Goal: Transaction & Acquisition: Purchase product/service

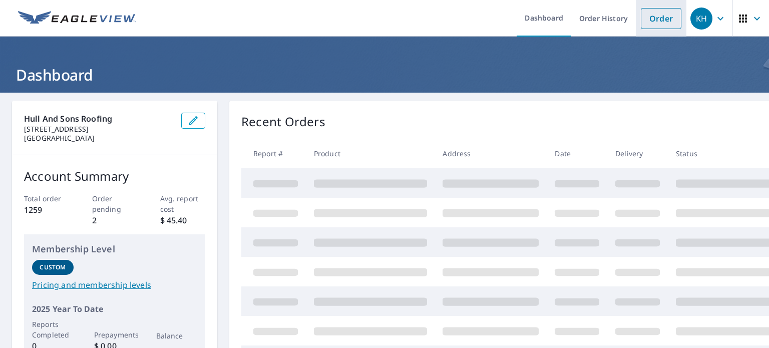
click at [673, 12] on link "Order" at bounding box center [661, 18] width 41 height 21
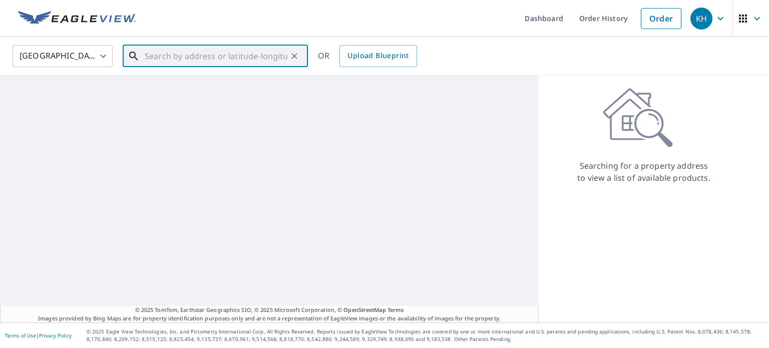
click at [237, 49] on input "text" at bounding box center [216, 56] width 143 height 28
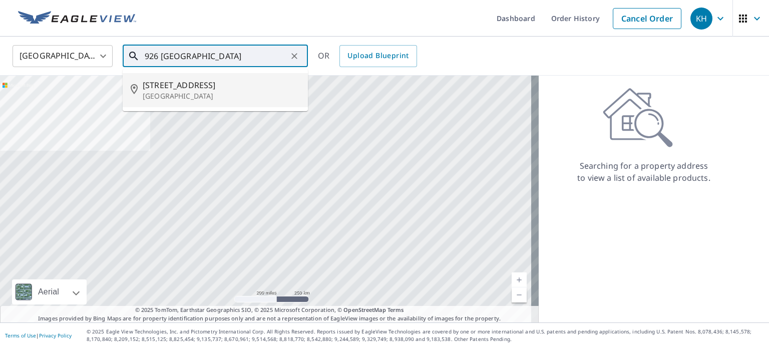
click at [209, 90] on span "[STREET_ADDRESS]" at bounding box center [221, 85] width 157 height 12
type input "[STREET_ADDRESS][PERSON_NAME]"
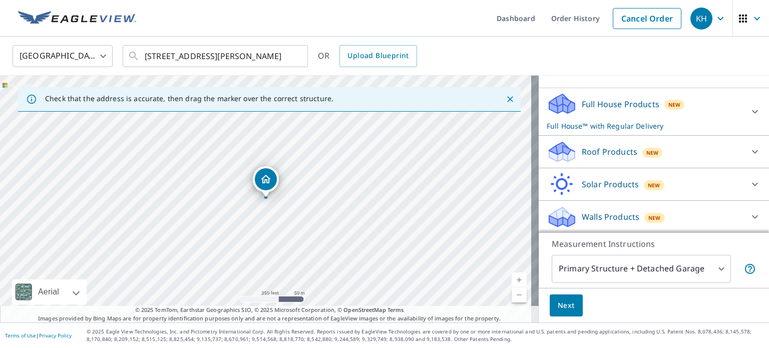
click at [604, 157] on div "Roof Products New" at bounding box center [645, 152] width 196 height 24
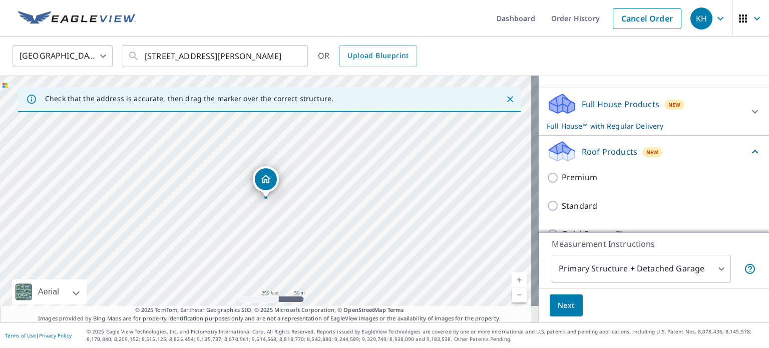
scroll to position [91, 0]
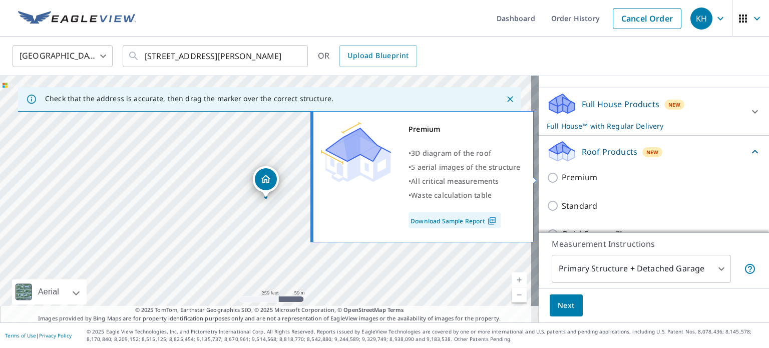
click at [538, 174] on div "Premium • 3D diagram of the roof • 5 aerial images of the structure • All criti…" at bounding box center [426, 176] width 229 height 137
click at [551, 174] on input "Premium" at bounding box center [554, 178] width 15 height 12
checkbox input "true"
checkbox input "false"
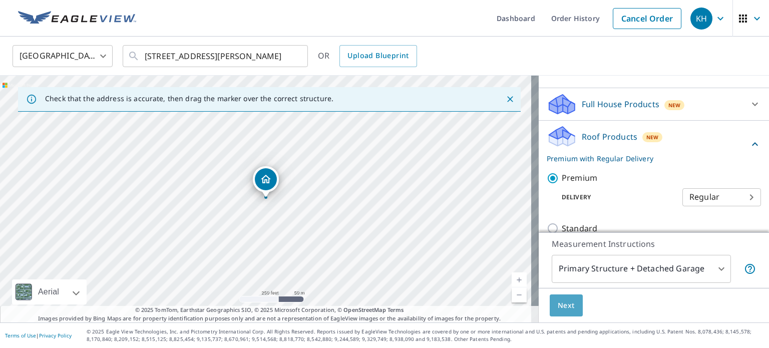
click at [563, 308] on span "Next" at bounding box center [566, 305] width 17 height 13
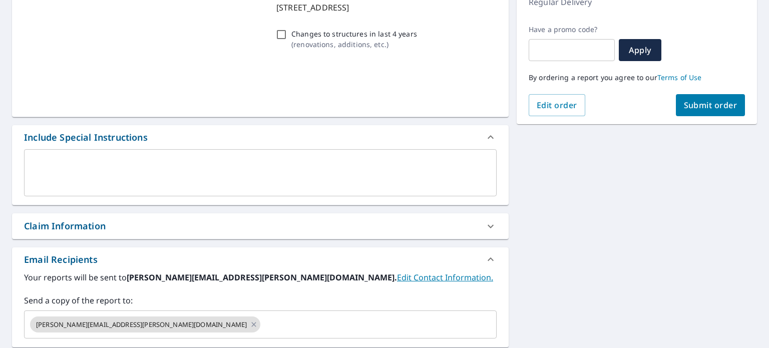
scroll to position [250, 0]
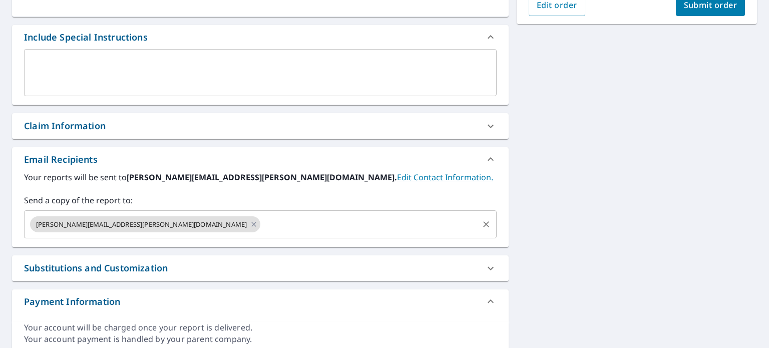
click at [262, 230] on input "text" at bounding box center [369, 224] width 215 height 19
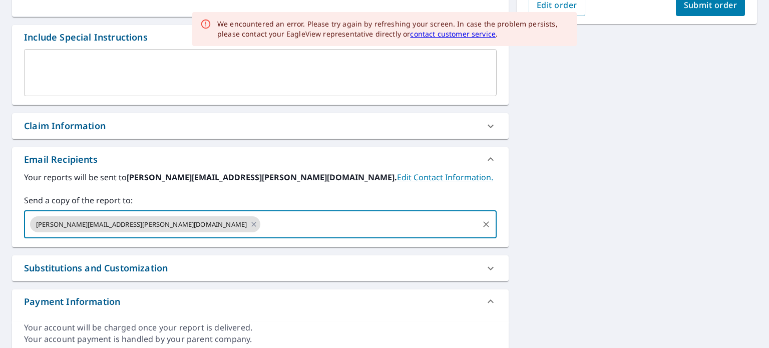
type input "Y"
type input "e"
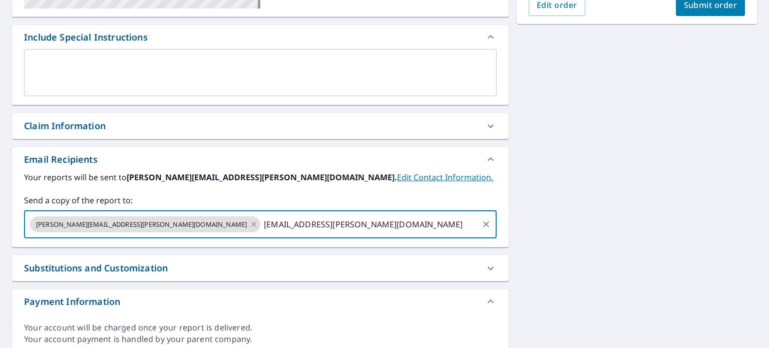
type input "[EMAIL_ADDRESS][PERSON_NAME][DOMAIN_NAME]"
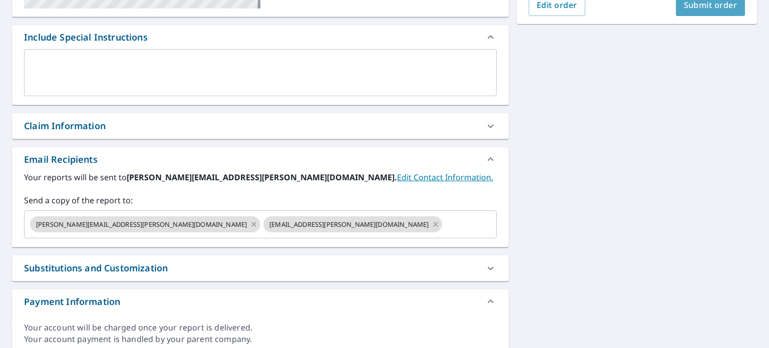
click at [680, 14] on button "Submit order" at bounding box center [711, 5] width 70 height 22
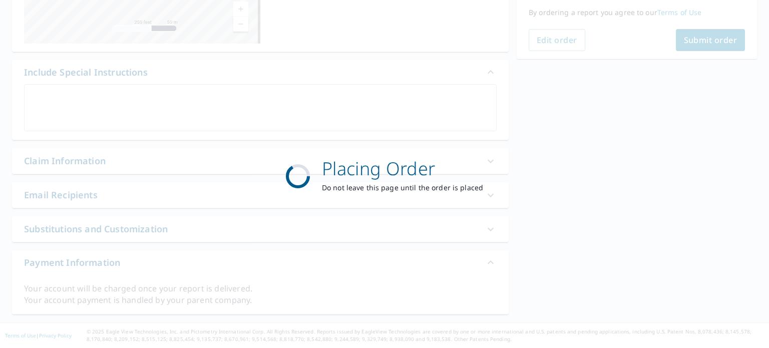
scroll to position [214, 0]
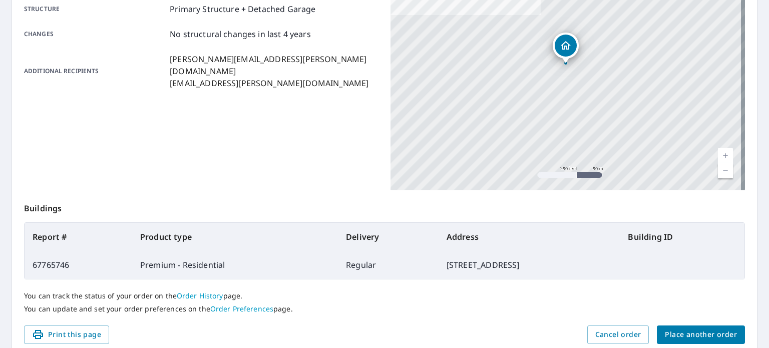
scroll to position [240, 0]
